Goal: Task Accomplishment & Management: Complete application form

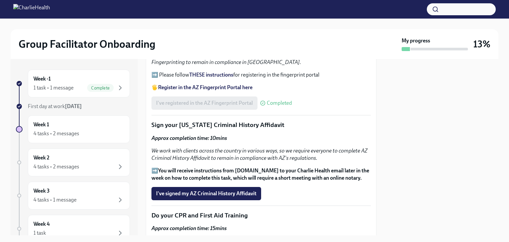
scroll to position [811, 0]
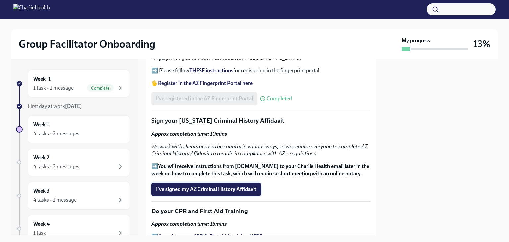
click at [223, 186] on span "I've signed my AZ Criminal History Affidavit" at bounding box center [206, 189] width 100 height 7
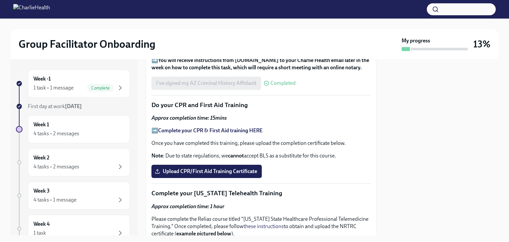
scroll to position [919, 0]
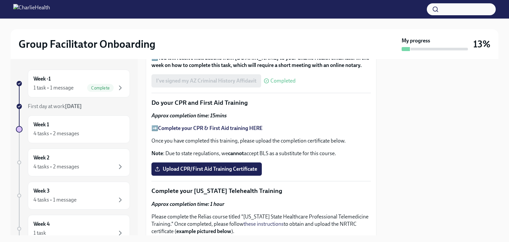
click at [236, 125] on strong "Complete your CPR & First Aid training HERE" at bounding box center [210, 128] width 104 height 6
click at [215, 166] on span "Upload CPR/First Aid Training Certificate" at bounding box center [206, 169] width 101 height 7
click at [0, 0] on input "Upload CPR/First Aid Training Certificate" at bounding box center [0, 0] width 0 height 0
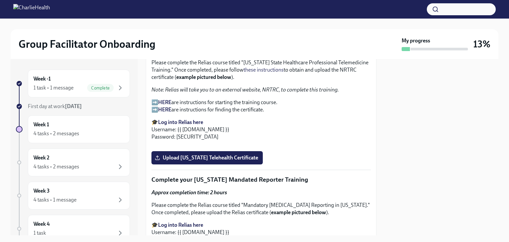
scroll to position [1073, 0]
click at [183, 119] on strong "Log into Relias here" at bounding box center [180, 122] width 45 height 6
click at [157, 99] on p "➡️ HERE are instructions for starting the training course. ➡️ HERE are instruct…" at bounding box center [260, 106] width 219 height 15
click at [166, 99] on strong "HERE" at bounding box center [164, 102] width 13 height 6
click at [282, 97] on div "Approx completion time: 1 hour Please complete the Relias course titled "[US_ST…" at bounding box center [260, 93] width 219 height 94
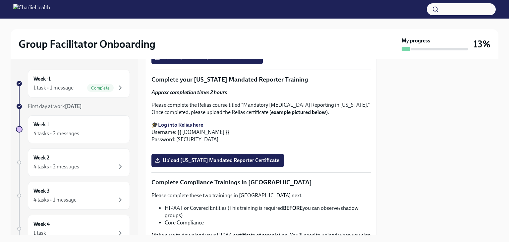
scroll to position [1173, 0]
click at [181, 65] on label "Upload [US_STATE] Telehealth Certificate" at bounding box center [206, 57] width 111 height 13
click at [0, 0] on input "Upload [US_STATE] Telehealth Certificate" at bounding box center [0, 0] width 0 height 0
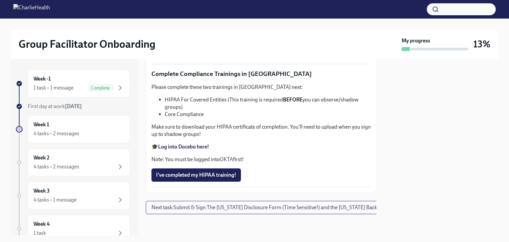
scroll to position [1587, 0]
click at [192, 147] on strong "Log into Docebo here!" at bounding box center [183, 146] width 51 height 6
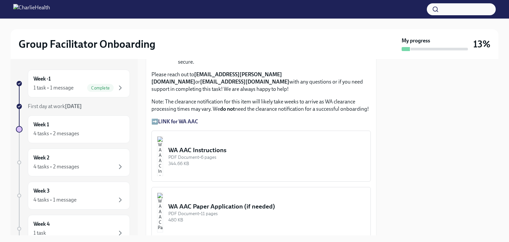
scroll to position [546, 0]
click at [179, 118] on strong "LINK for WA AAC" at bounding box center [178, 121] width 40 height 6
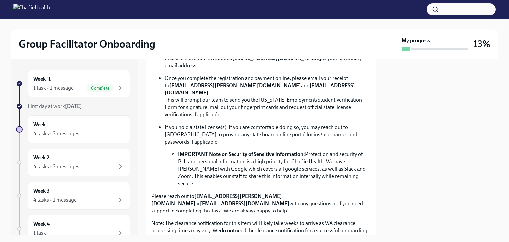
scroll to position [424, 0]
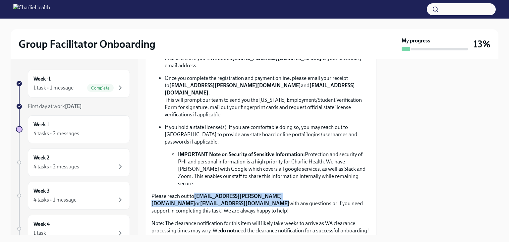
copy p "[EMAIL_ADDRESS][PERSON_NAME][DOMAIN_NAME] or [EMAIL_ADDRESS][DOMAIN_NAME]"
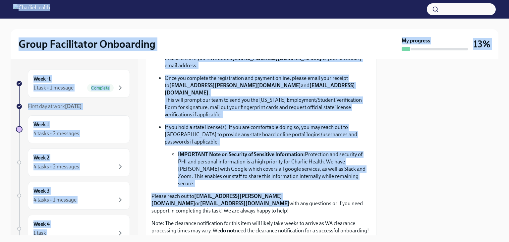
scroll to position [0, 0]
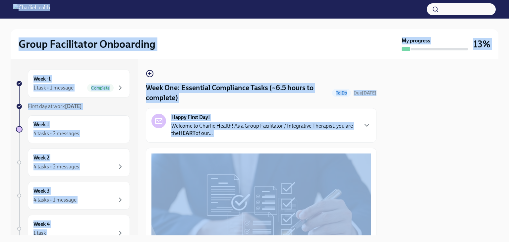
drag, startPoint x: 362, startPoint y: 179, endPoint x: 189, endPoint y: -9, distance: 255.2
click at [189, 0] on html "Group Facilitator Onboarding My progress 13% Week -1 1 task • 1 message Complet…" at bounding box center [254, 121] width 509 height 242
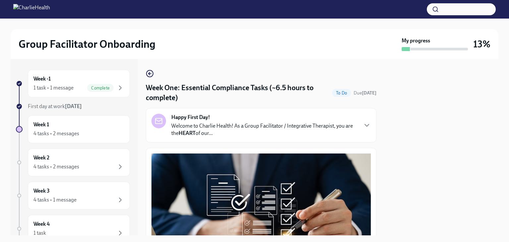
click at [388, 126] on div at bounding box center [441, 147] width 114 height 176
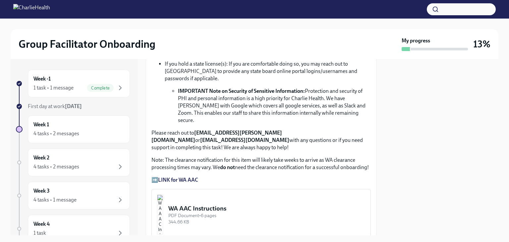
scroll to position [482, 0]
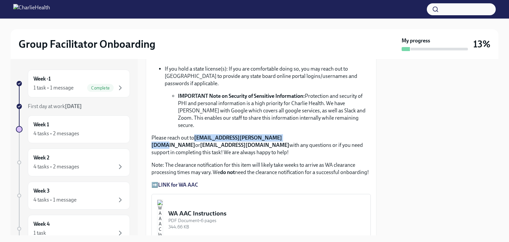
drag, startPoint x: 280, startPoint y: 122, endPoint x: 196, endPoint y: 122, distance: 83.8
click at [196, 134] on p "Please reach out to [EMAIL_ADDRESS][PERSON_NAME][DOMAIN_NAME] or [EMAIL_ADDRESS…" at bounding box center [260, 145] width 219 height 22
copy strong "[EMAIL_ADDRESS][PERSON_NAME][DOMAIN_NAME]"
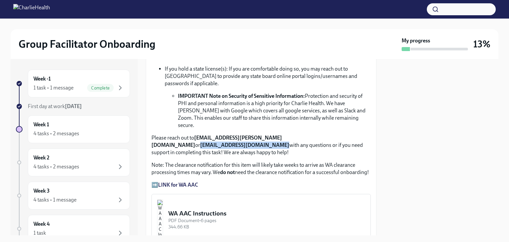
drag, startPoint x: 360, startPoint y: 121, endPoint x: 287, endPoint y: 121, distance: 72.9
click at [287, 134] on p "Please reach out to [EMAIL_ADDRESS][PERSON_NAME][DOMAIN_NAME] or [EMAIL_ADDRESS…" at bounding box center [260, 145] width 219 height 22
copy strong "[EMAIL_ADDRESS][DOMAIN_NAME]"
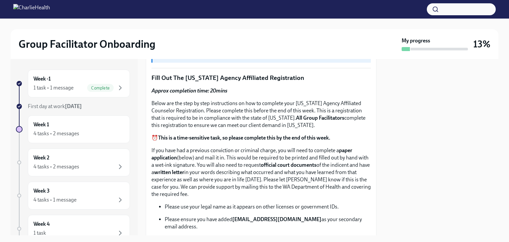
scroll to position [256, 0]
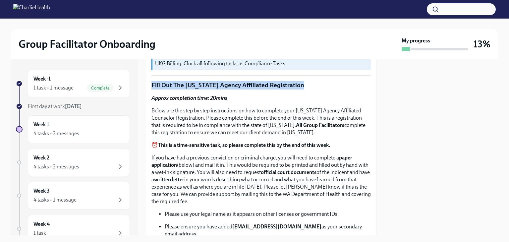
drag, startPoint x: 306, startPoint y: 82, endPoint x: 145, endPoint y: 78, distance: 161.6
click at [145, 78] on div "Week -1 1 task • 1 message Complete First day at work [DATE] Week 1 4 tasks • 2…" at bounding box center [254, 147] width 487 height 176
copy p "Fill Out The [US_STATE] Agency Affiliated Registration"
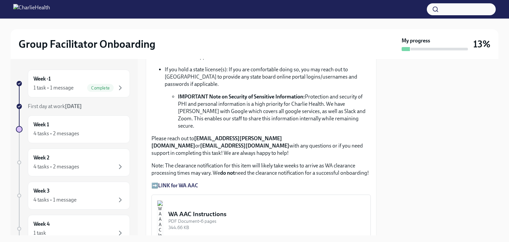
scroll to position [481, 0]
click at [163, 201] on img "button" at bounding box center [160, 221] width 6 height 40
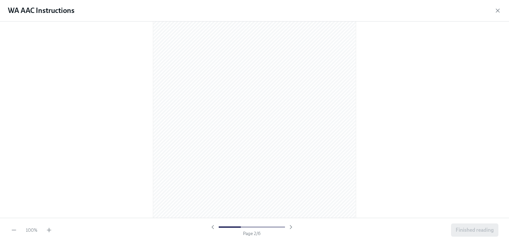
scroll to position [307, 0]
